Goal: Task Accomplishment & Management: Use online tool/utility

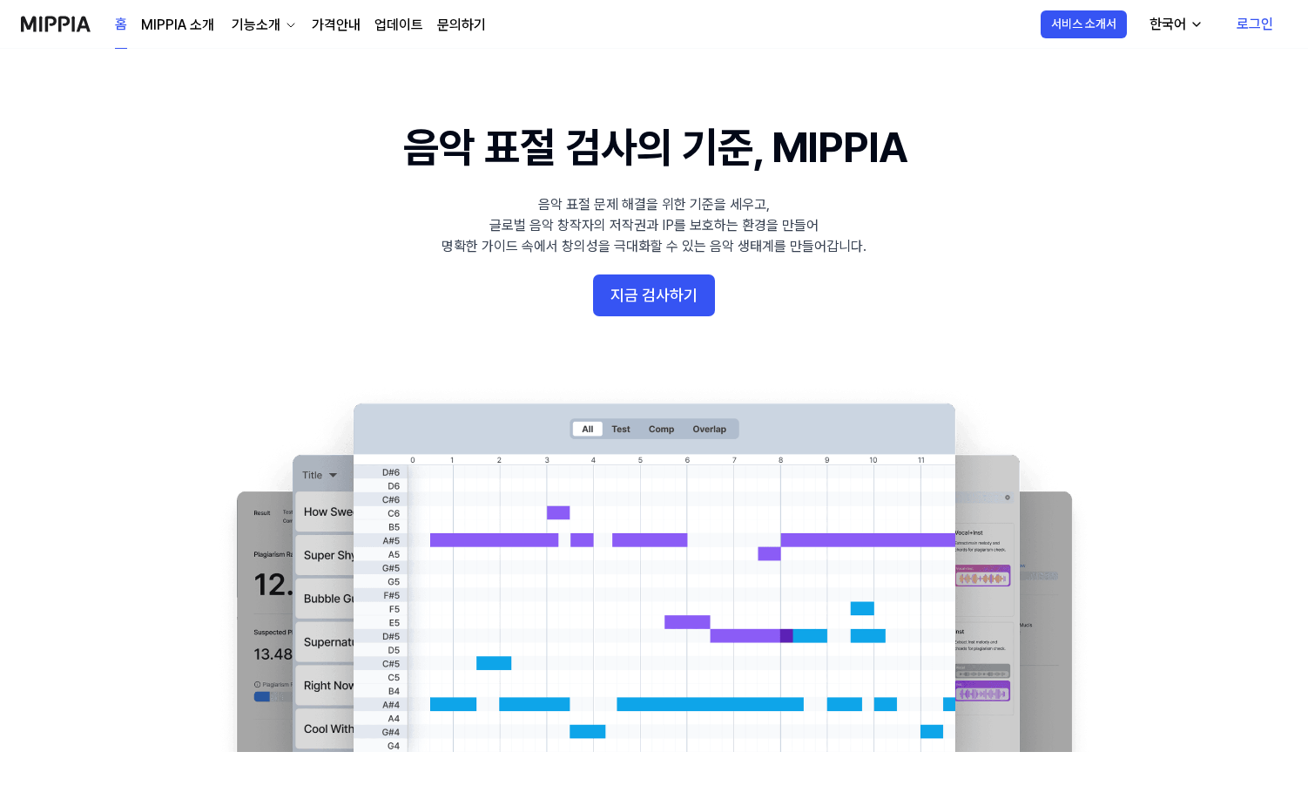
click at [637, 294] on button "지금 검사하기" at bounding box center [654, 295] width 122 height 42
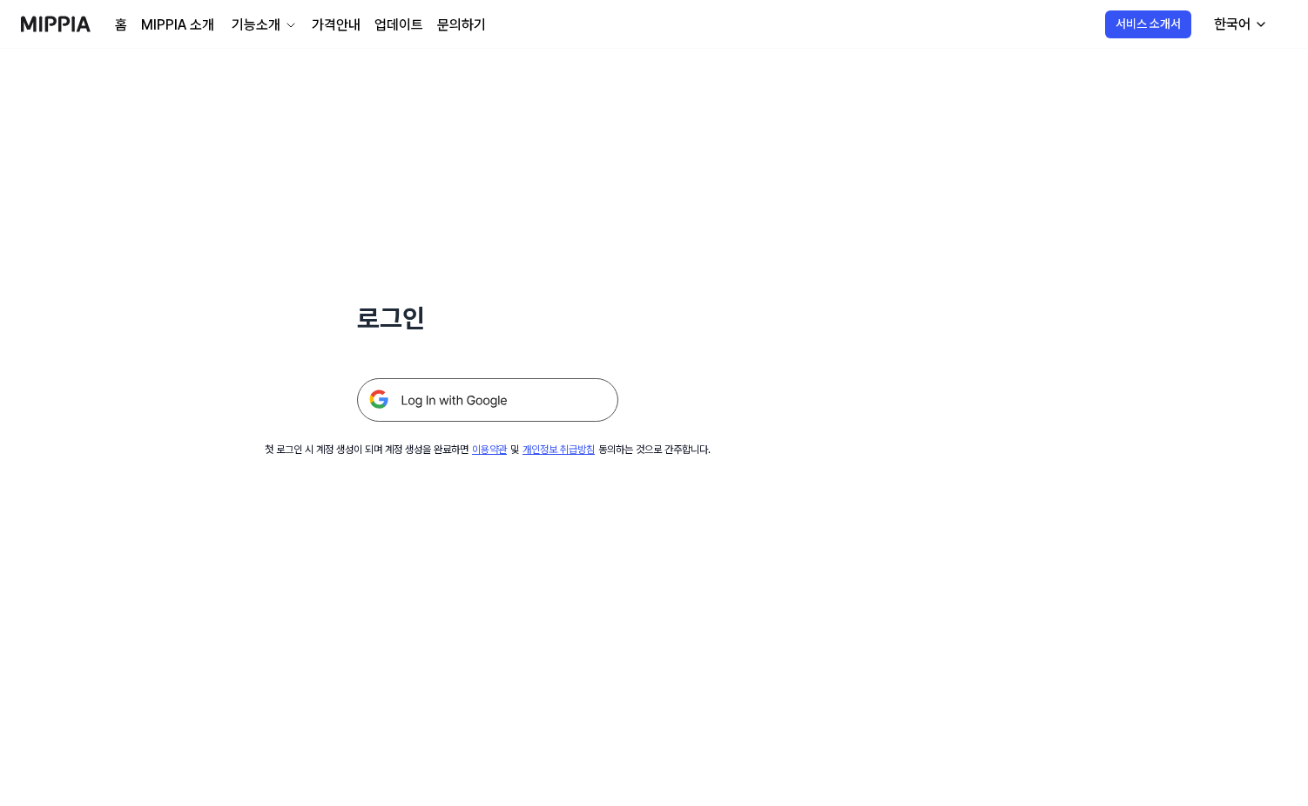
click at [473, 407] on img at bounding box center [487, 400] width 261 height 44
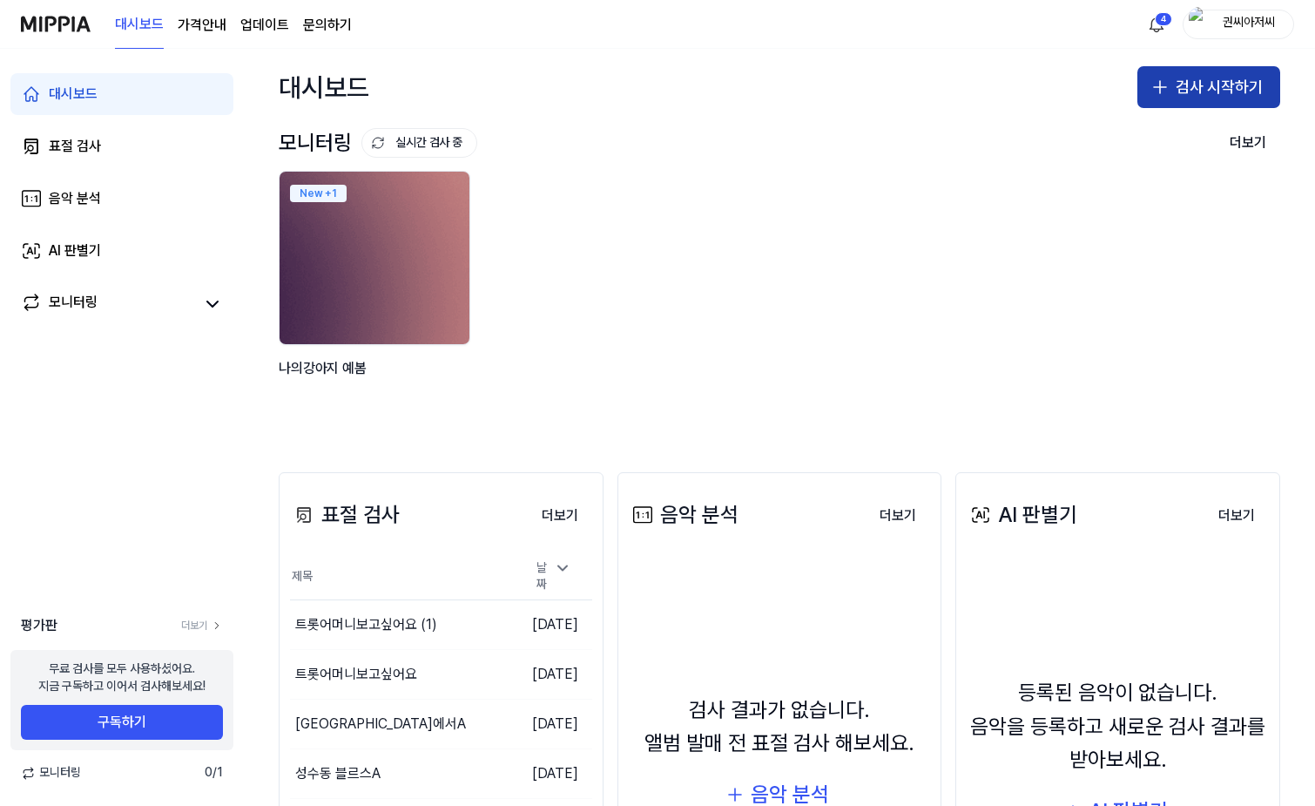
click at [1215, 78] on button "검사 시작하기" at bounding box center [1209, 87] width 143 height 42
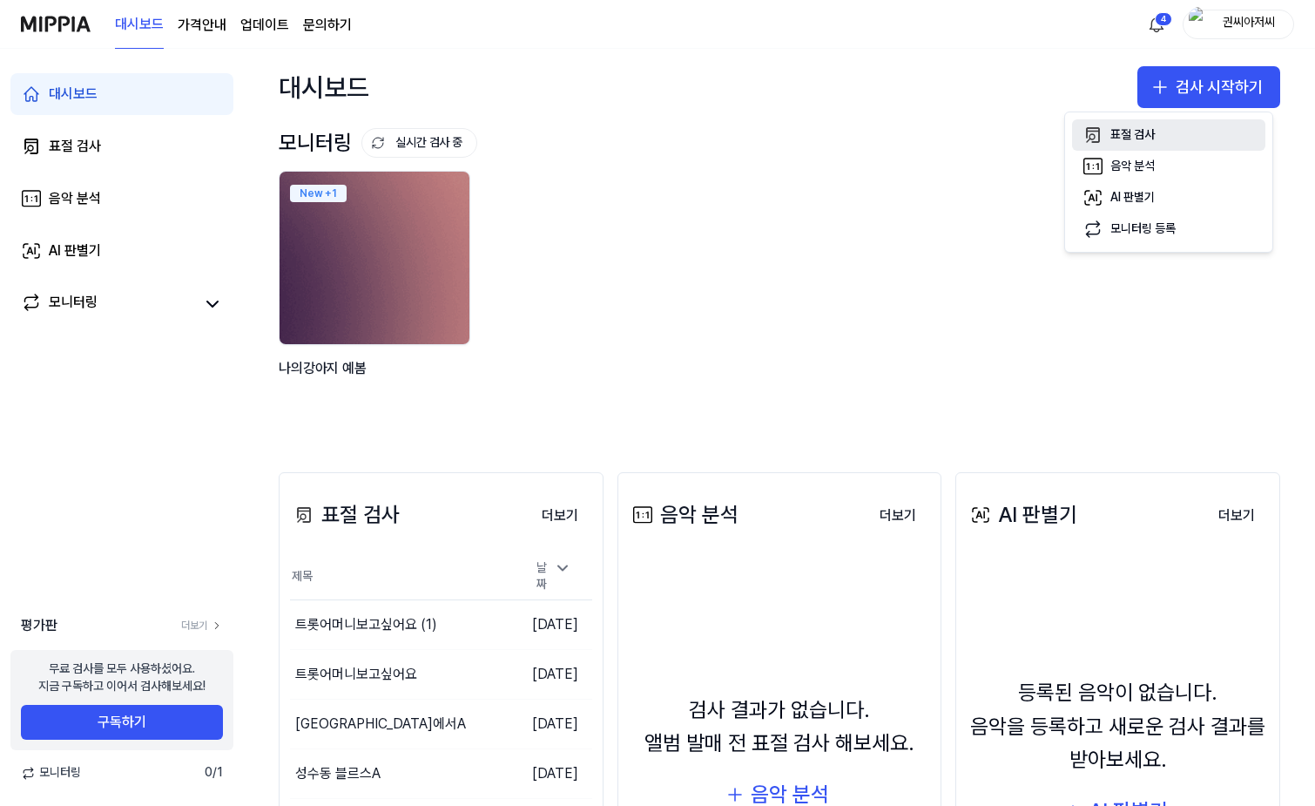
click at [1131, 132] on div "표절 검사" at bounding box center [1133, 134] width 44 height 17
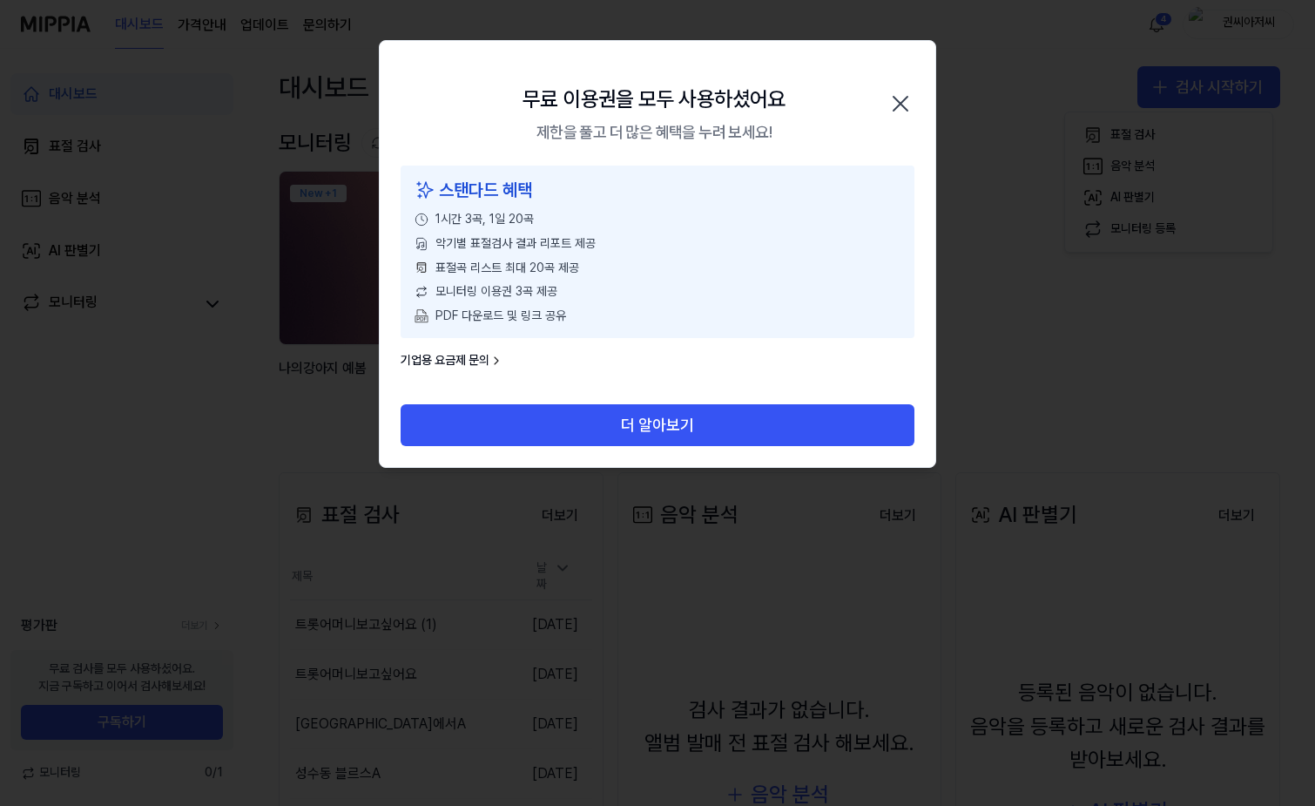
click at [897, 103] on icon "button" at bounding box center [901, 104] width 28 height 28
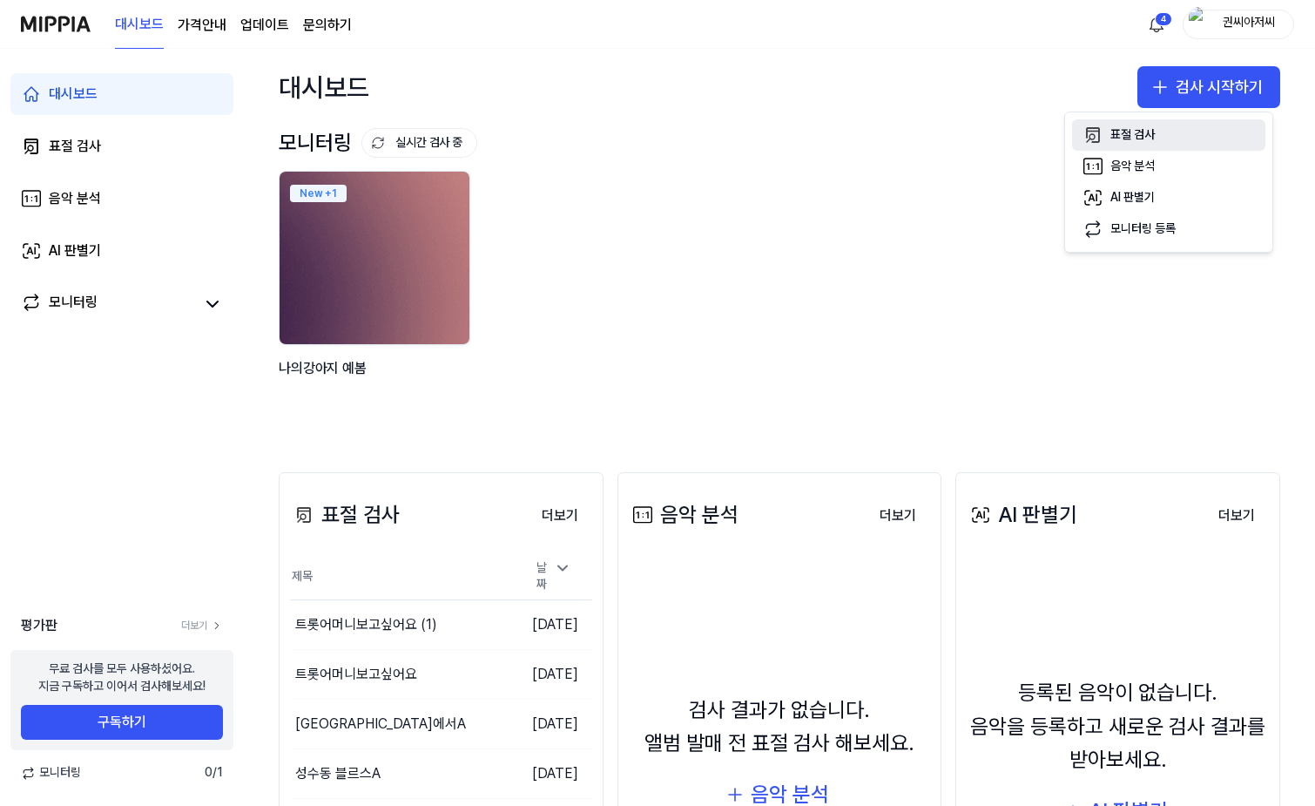
click at [1133, 132] on div "표절 검사" at bounding box center [1133, 134] width 44 height 17
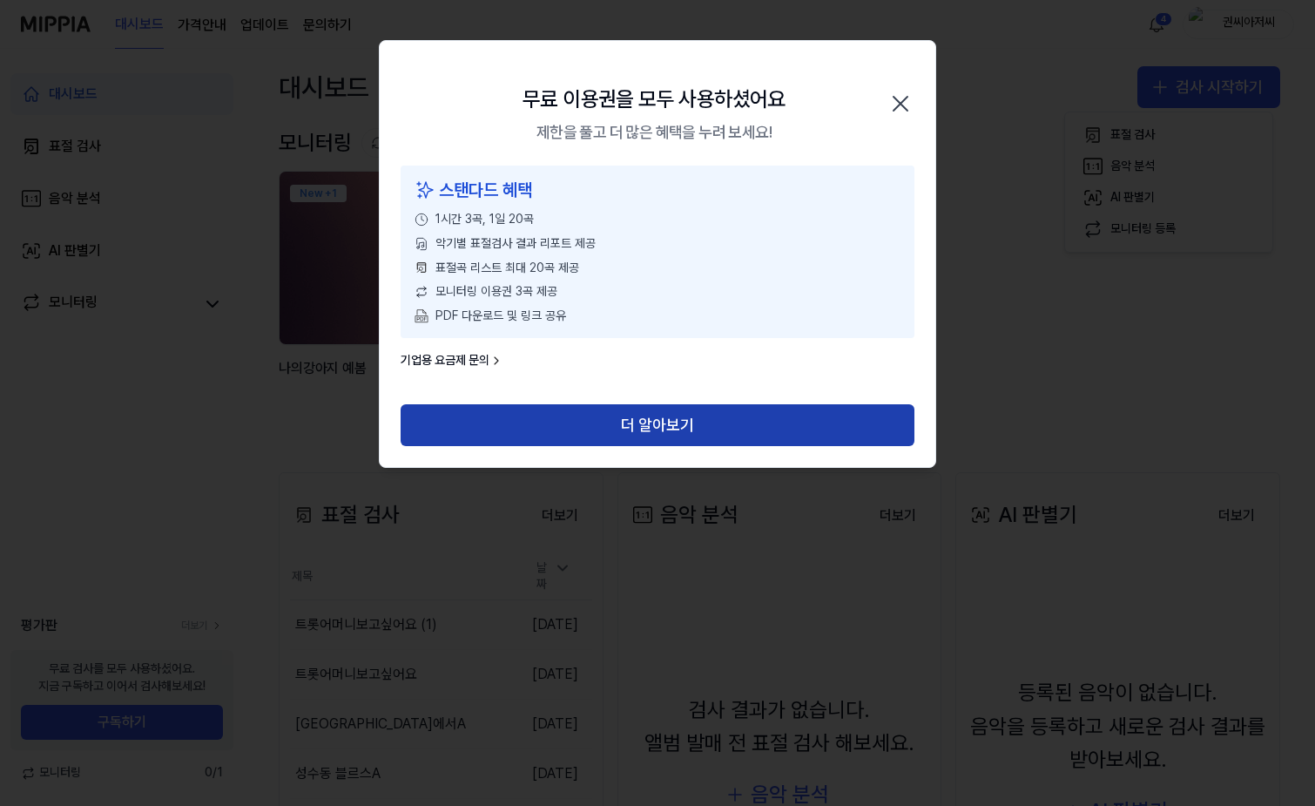
click at [658, 429] on button "더 알아보기" at bounding box center [658, 425] width 514 height 42
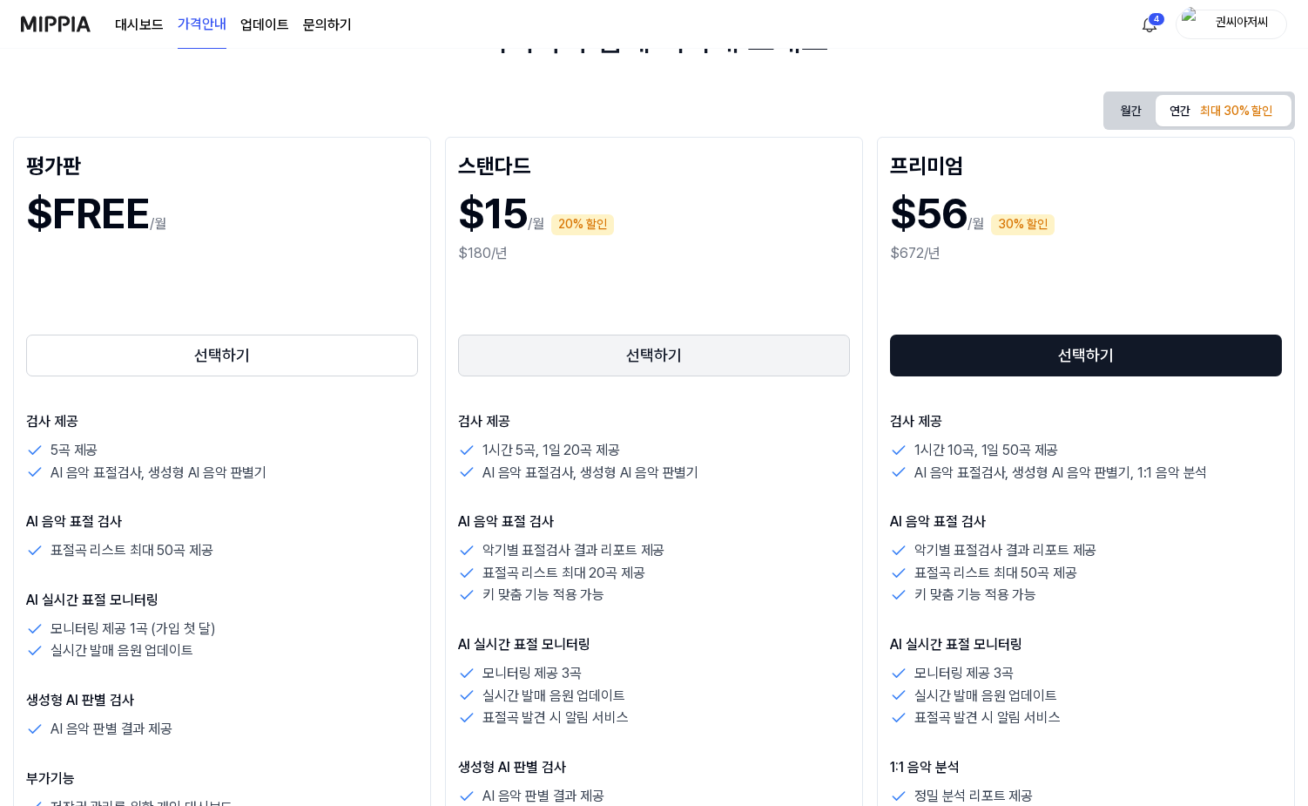
scroll to position [174, 0]
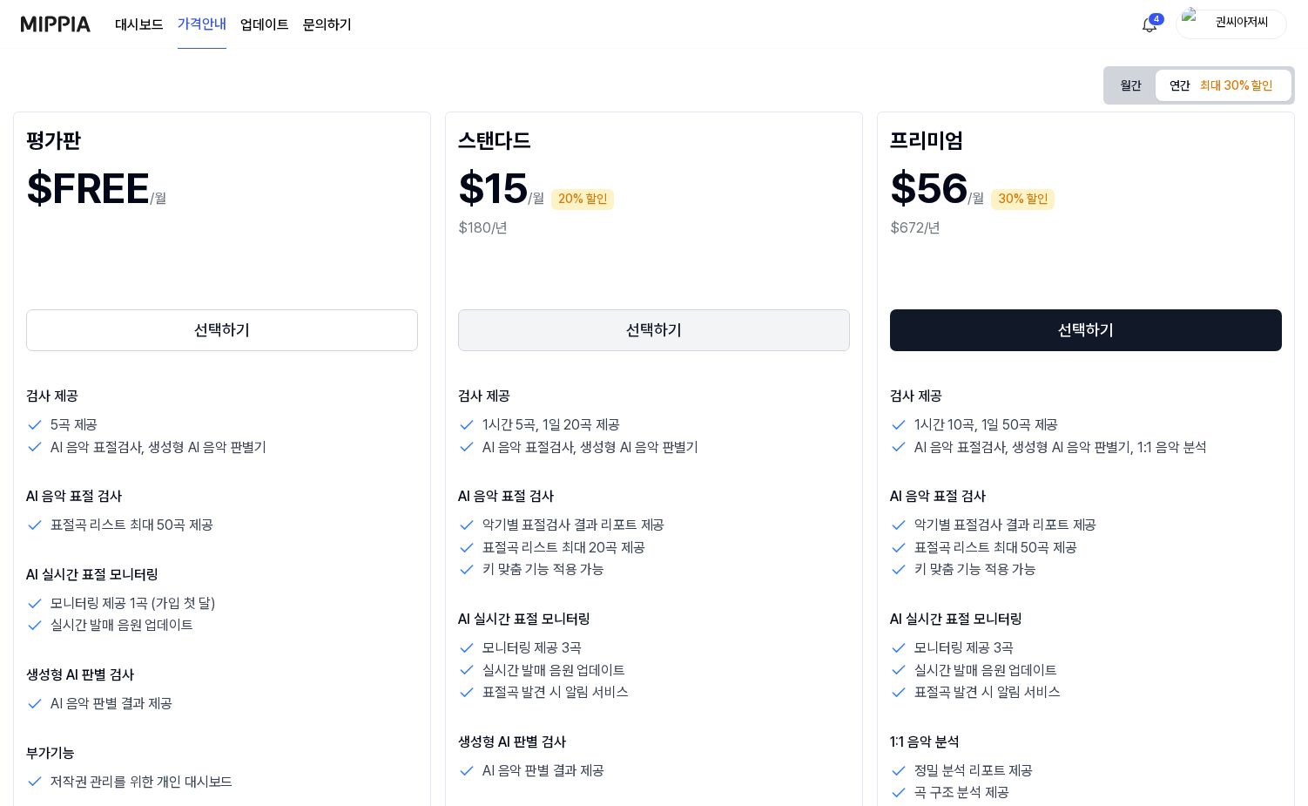
click at [661, 321] on button "선택하기" at bounding box center [654, 330] width 392 height 42
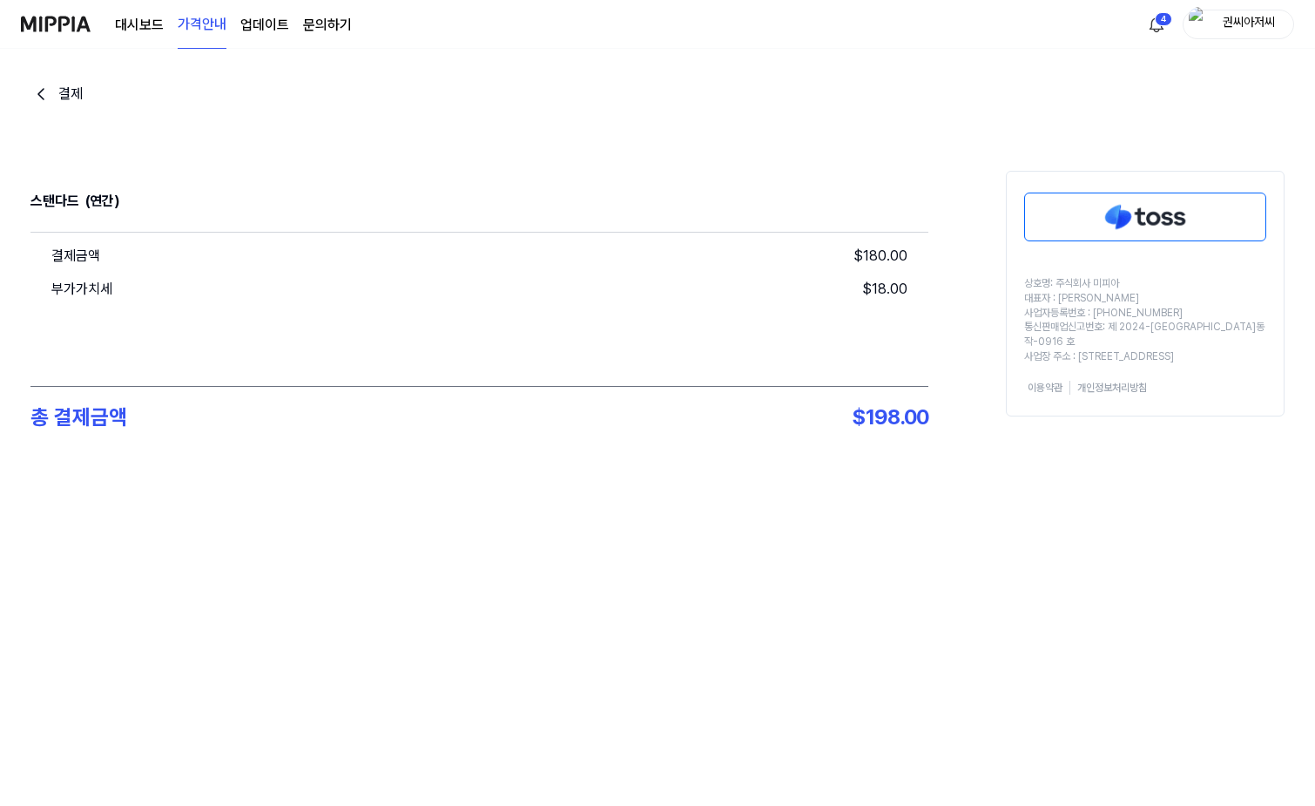
click at [1153, 207] on img at bounding box center [1145, 216] width 240 height 47
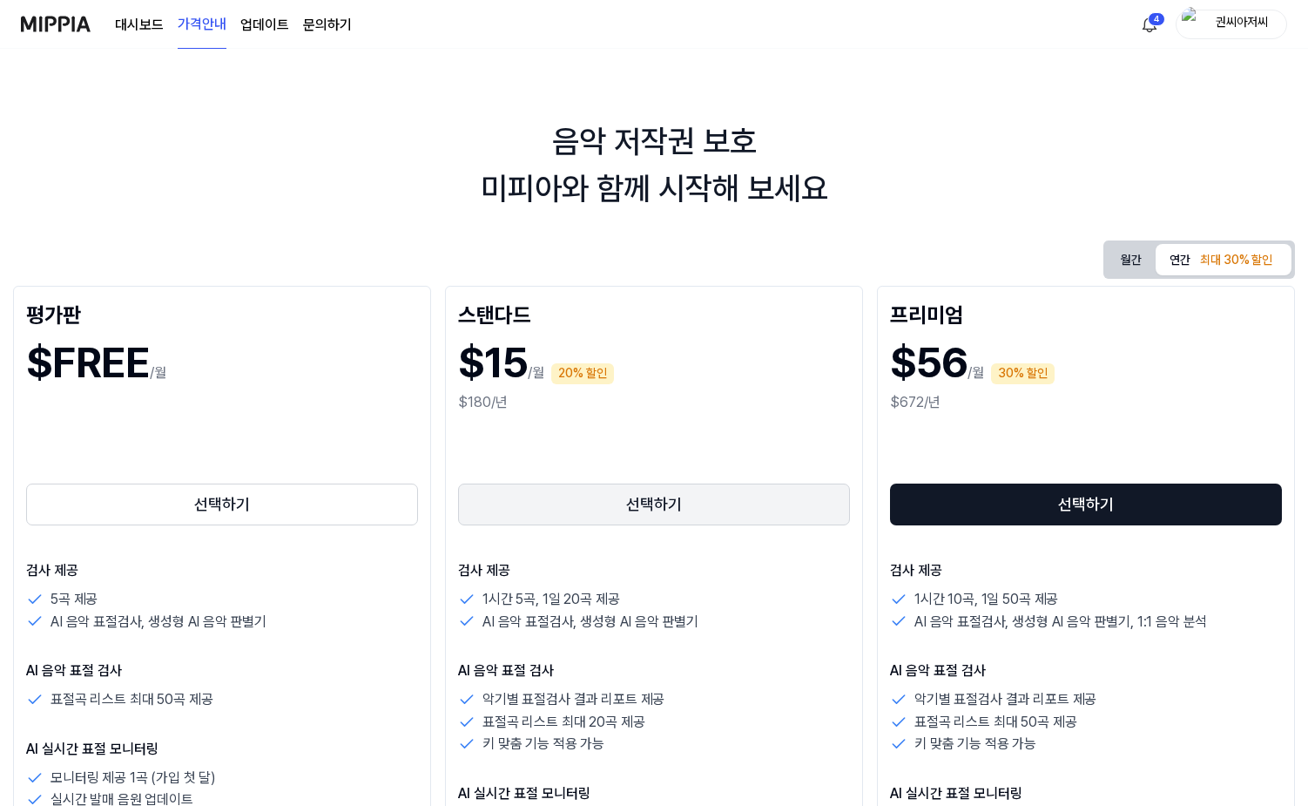
click at [635, 501] on button "선택하기" at bounding box center [654, 504] width 392 height 42
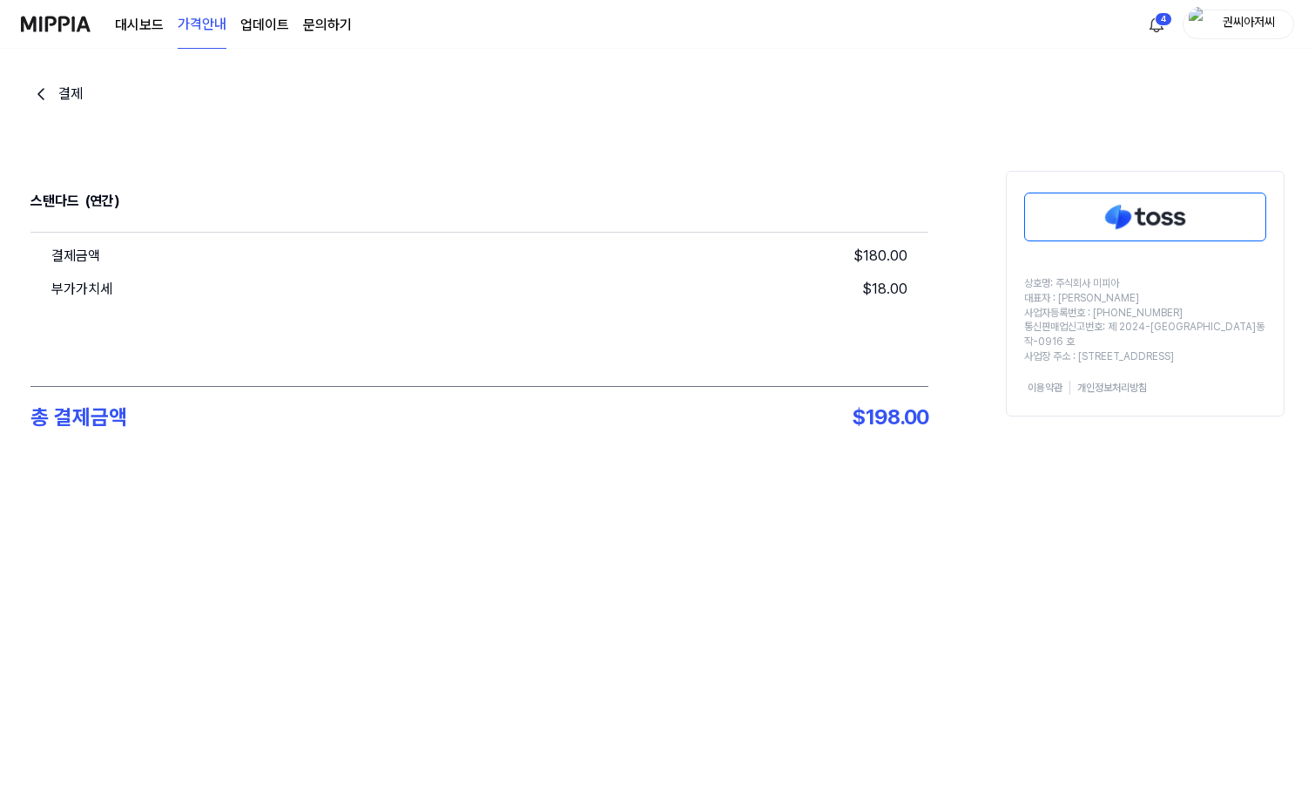
click at [1124, 210] on img at bounding box center [1145, 216] width 240 height 47
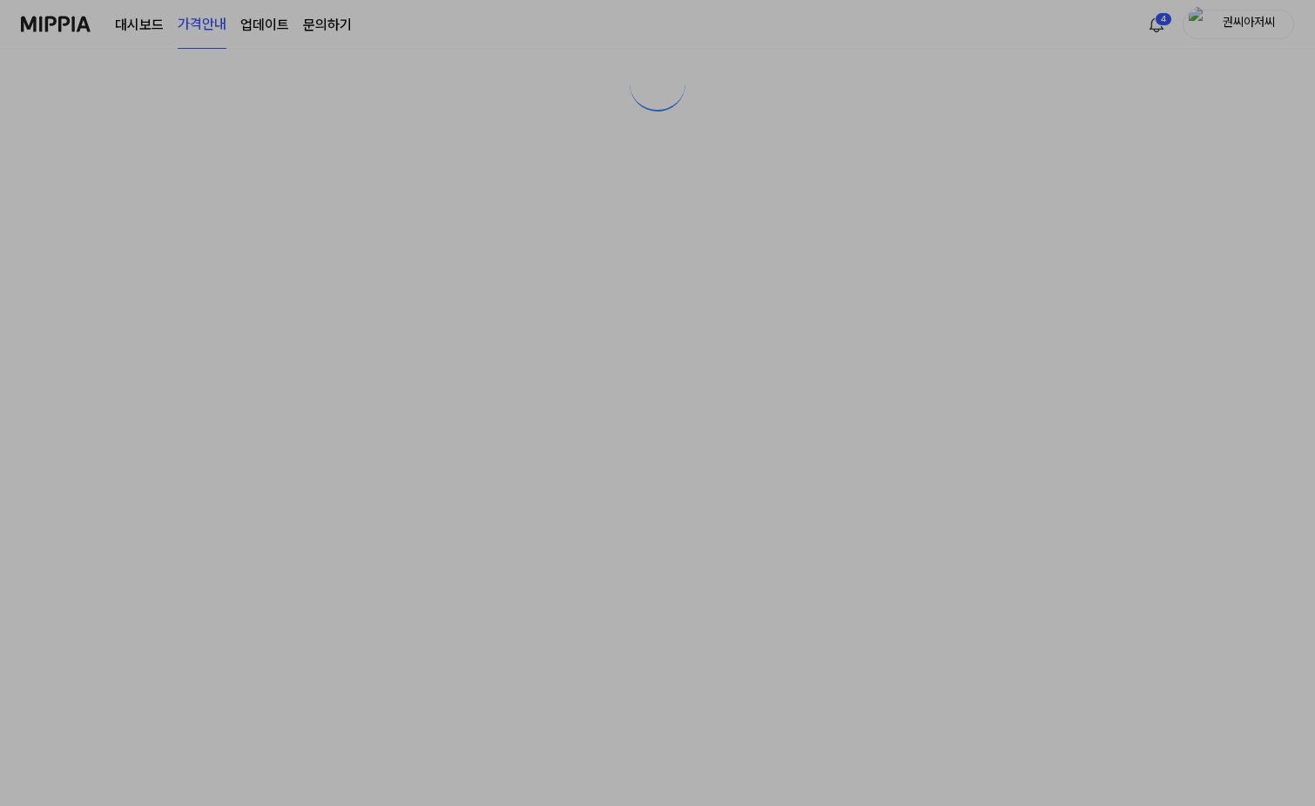
click at [1086, 71] on div at bounding box center [657, 55] width 1315 height 110
click at [1253, 22] on div at bounding box center [657, 55] width 1315 height 110
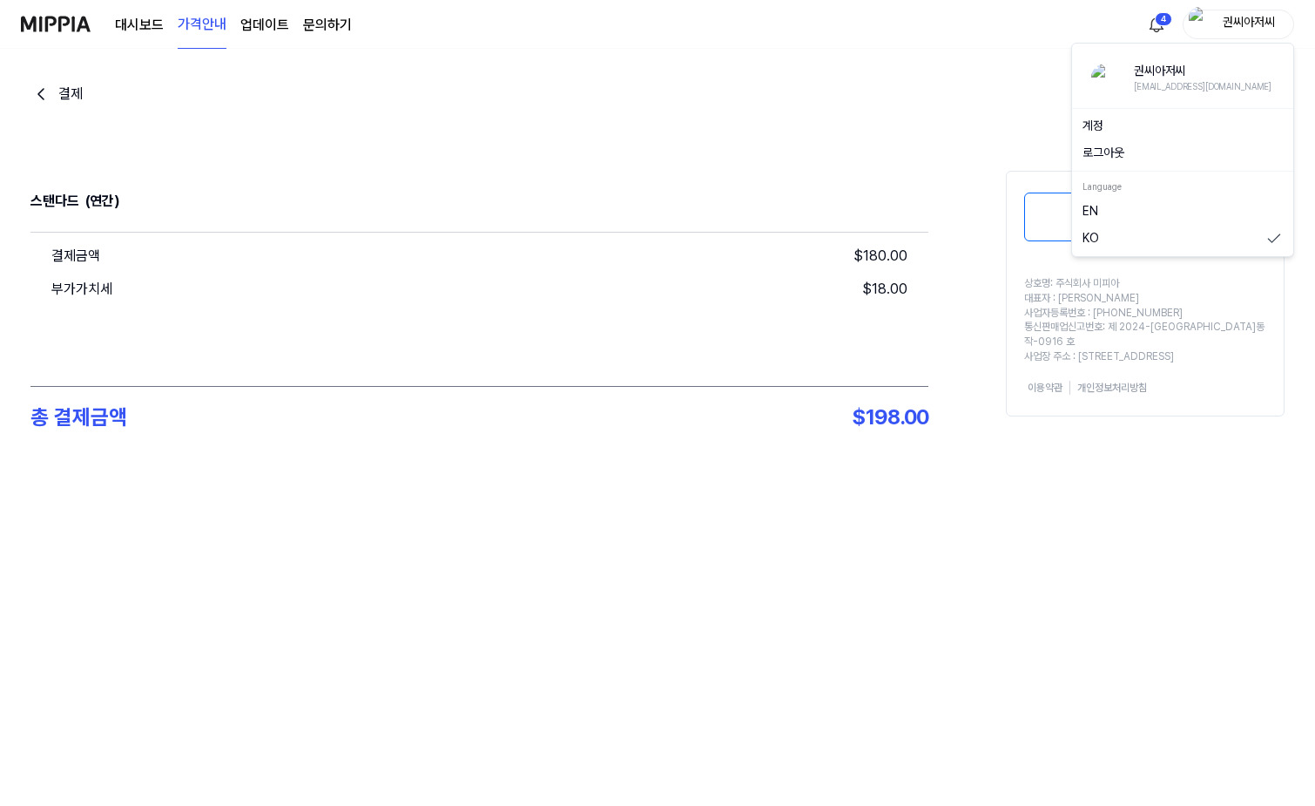
click at [1230, 24] on div "권씨아저씨" at bounding box center [1249, 23] width 68 height 19
click at [1105, 152] on button "로그아웃" at bounding box center [1183, 153] width 200 height 17
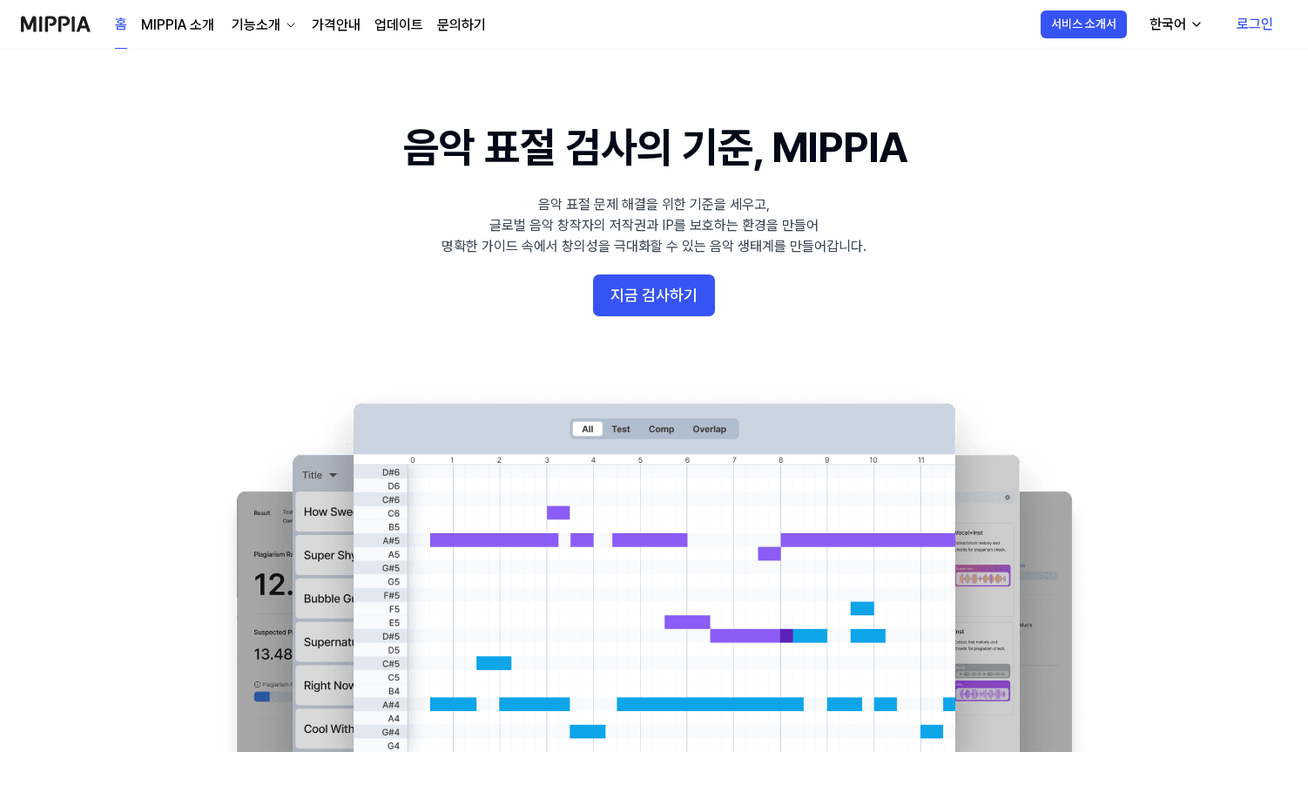
click at [1259, 21] on link "로그인" at bounding box center [1255, 24] width 64 height 49
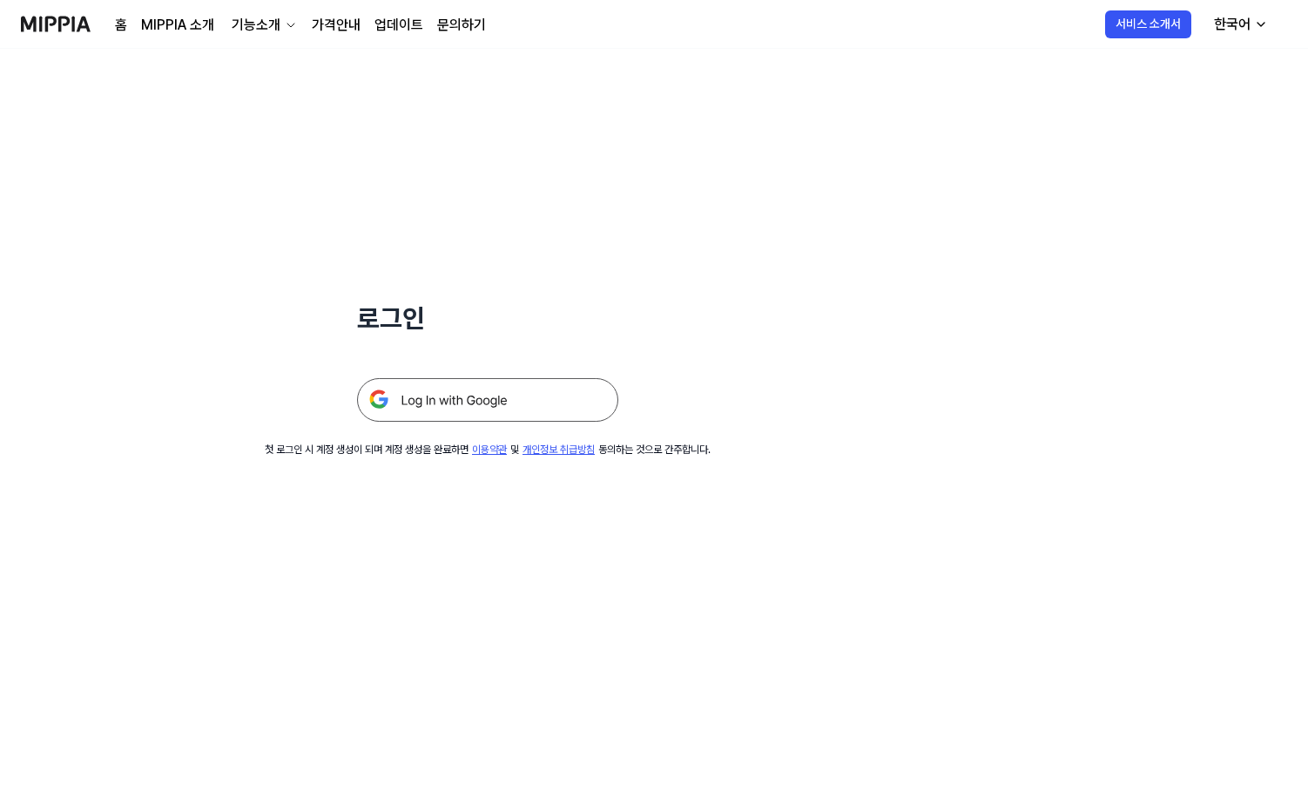
click at [597, 401] on img at bounding box center [487, 400] width 261 height 44
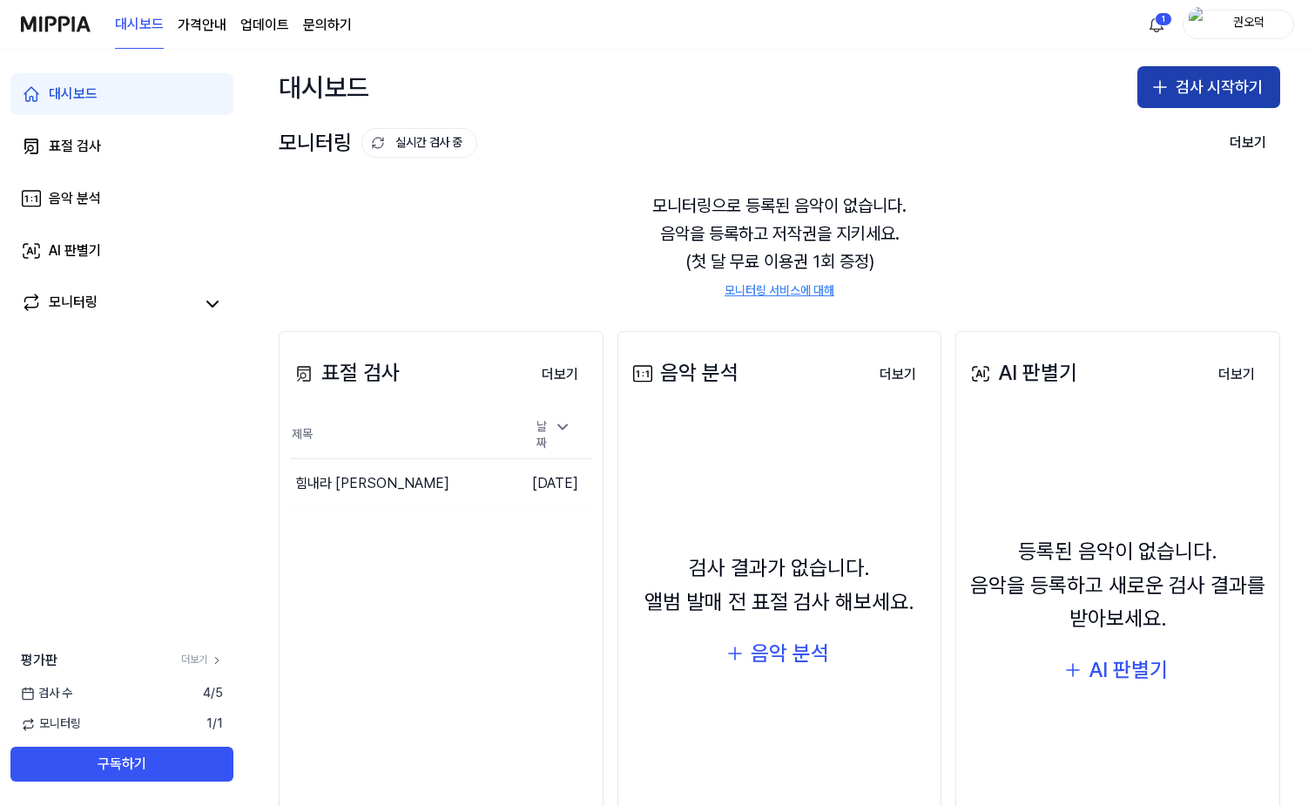
click at [1191, 84] on button "검사 시작하기" at bounding box center [1209, 87] width 143 height 42
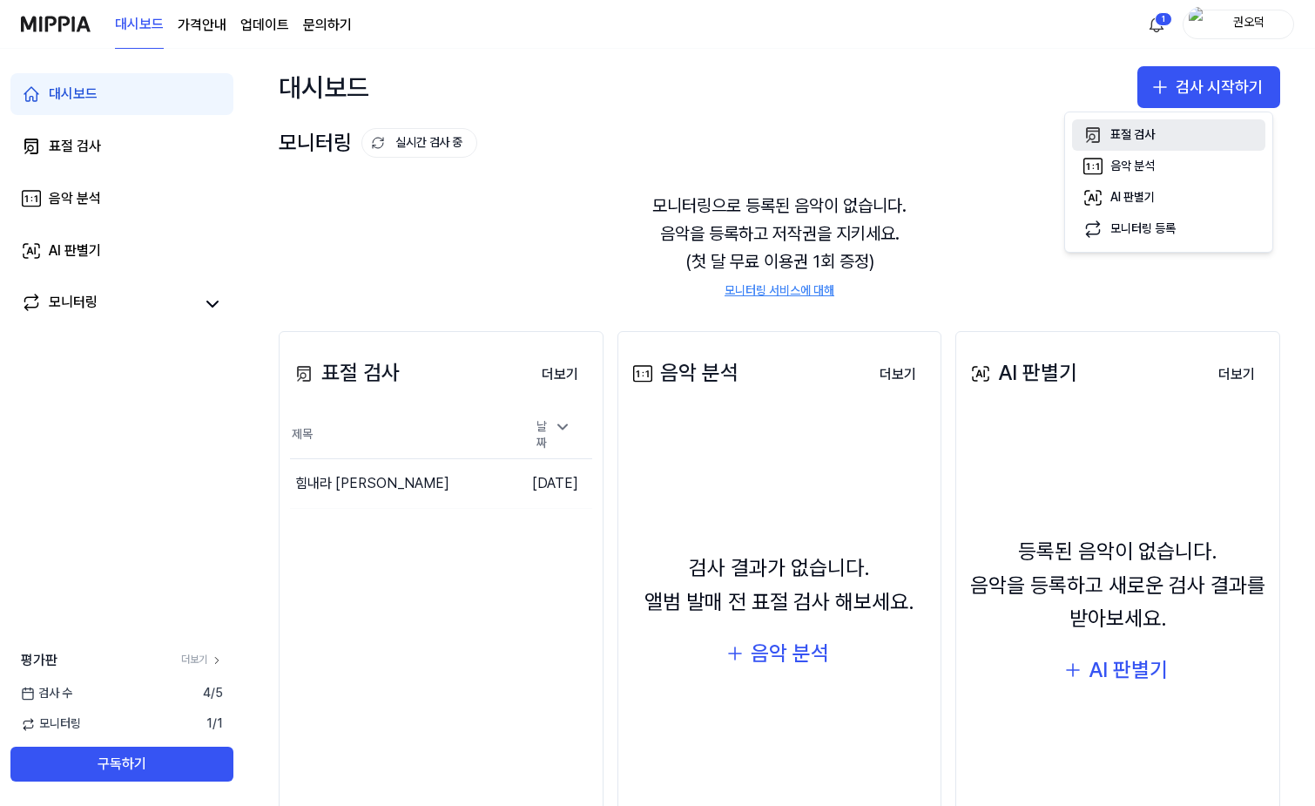
click at [1117, 128] on div "표절 검사" at bounding box center [1133, 134] width 44 height 17
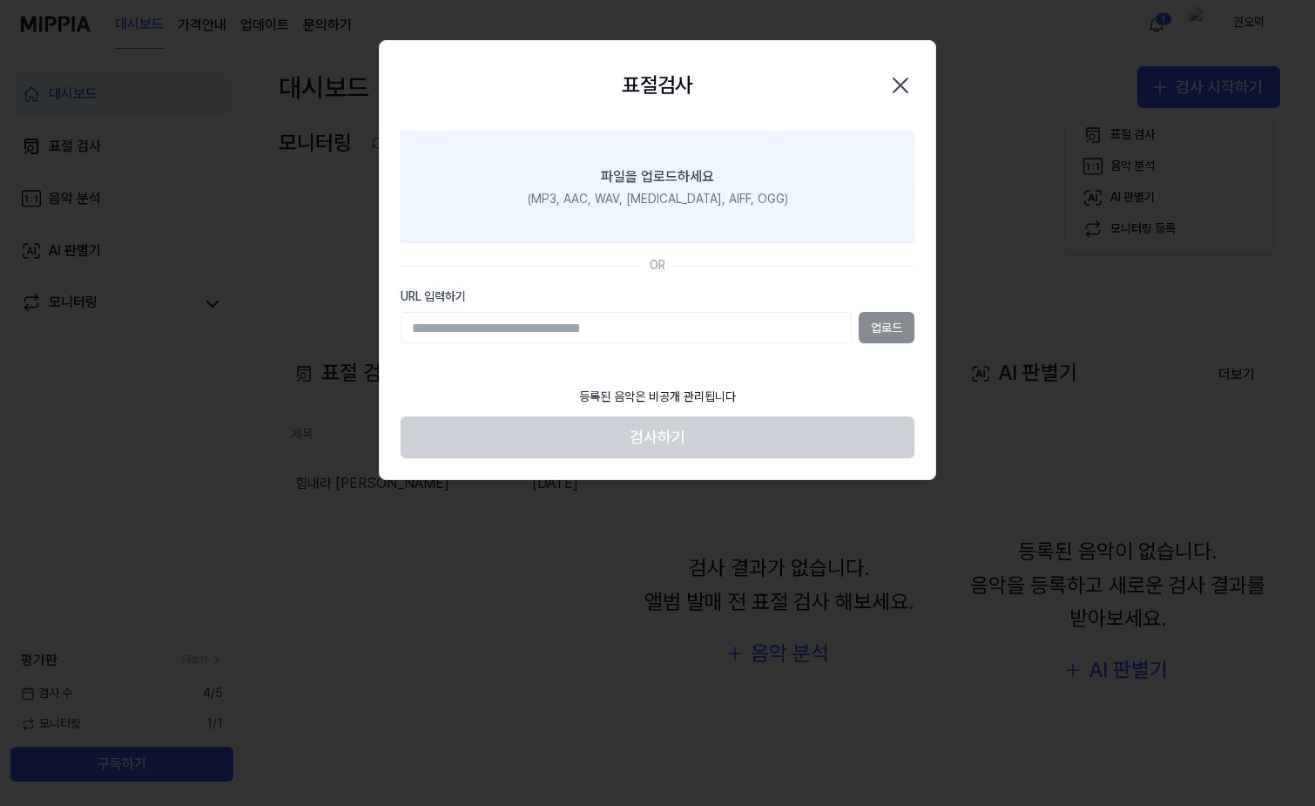
click at [677, 163] on label "파일을 업로드하세요 (MP3, AAC, WAV, [MEDICAL_DATA], AIFF, OGG)" at bounding box center [658, 187] width 514 height 113
click at [0, 0] on input "파일을 업로드하세요 (MP3, AAC, WAV, [MEDICAL_DATA], AIFF, OGG)" at bounding box center [0, 0] width 0 height 0
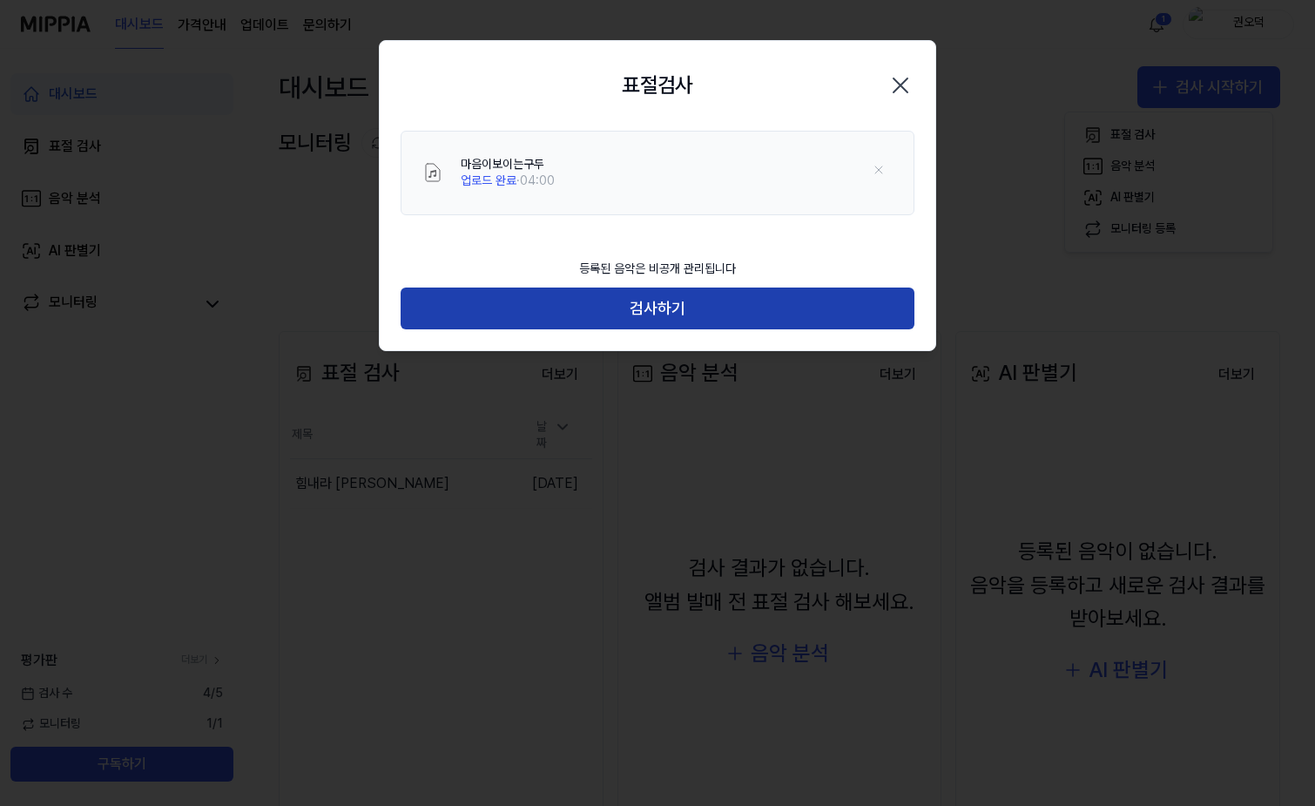
click at [662, 300] on button "검사하기" at bounding box center [658, 308] width 514 height 42
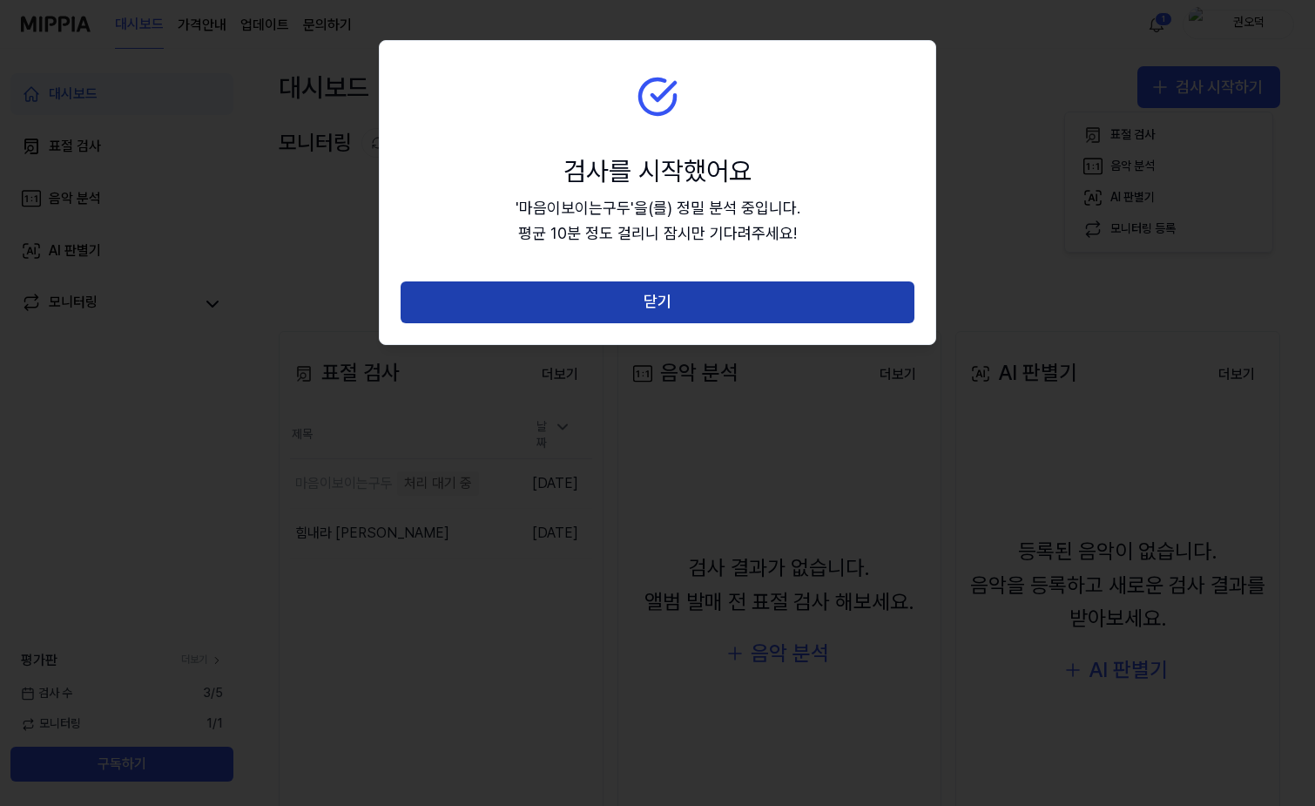
click at [677, 306] on button "닫기" at bounding box center [658, 302] width 514 height 42
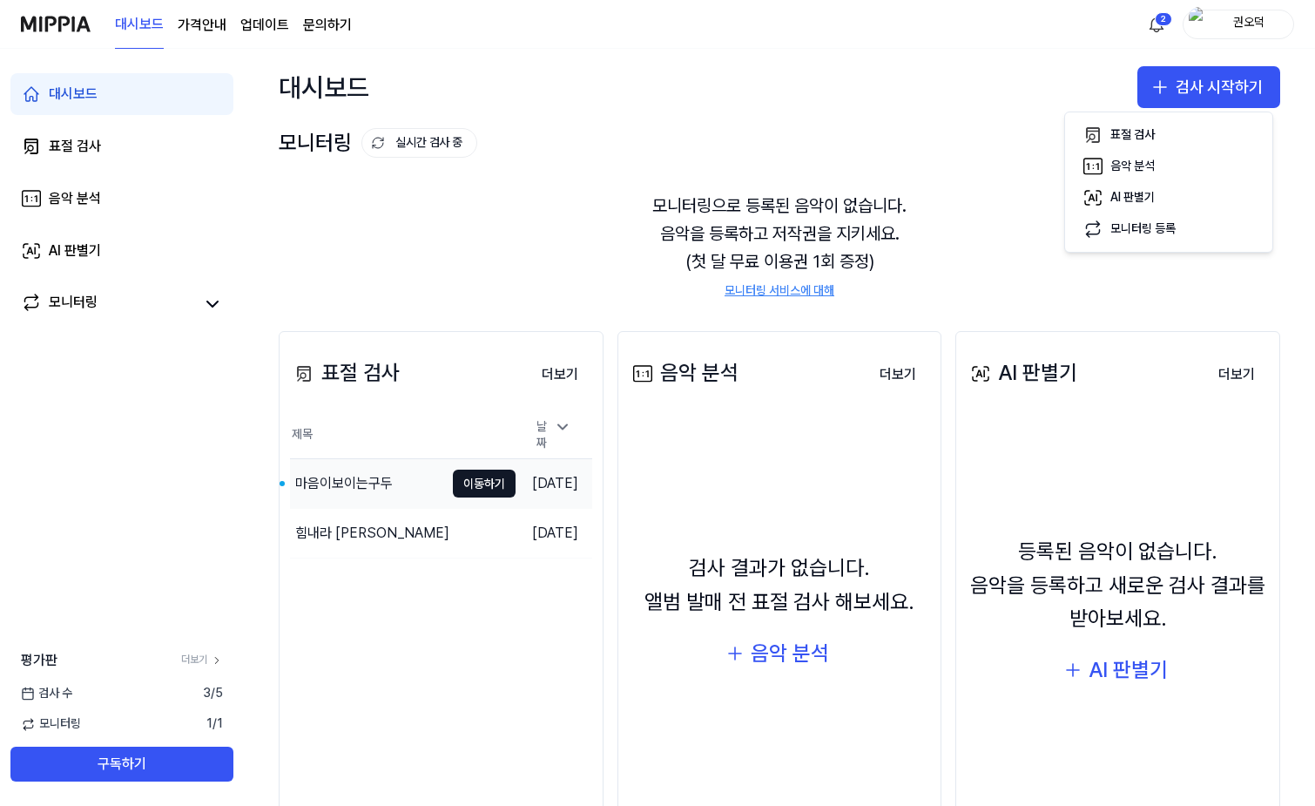
click at [537, 479] on td "[DATE]" at bounding box center [554, 483] width 77 height 50
click at [453, 473] on button "이동하기" at bounding box center [484, 483] width 63 height 28
